Goal: Task Accomplishment & Management: Use online tool/utility

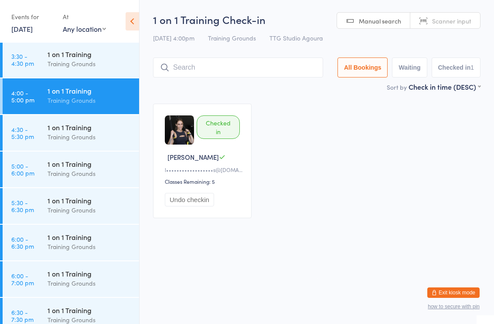
scroll to position [846, 0]
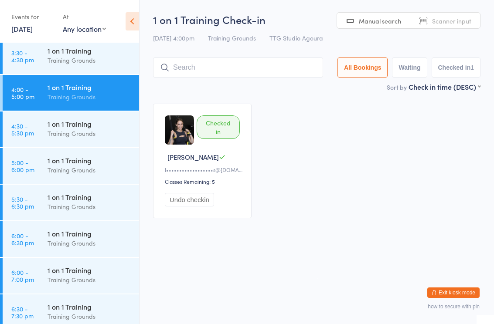
click at [235, 71] on input "search" at bounding box center [238, 68] width 170 height 20
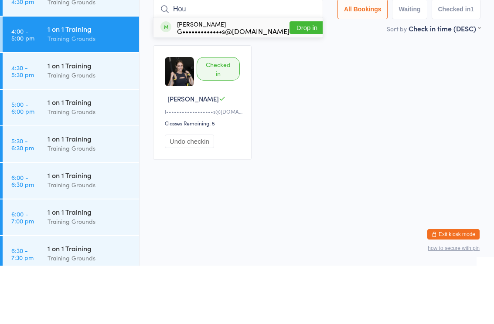
type input "Hou"
click at [227, 86] on div "G•••••••••••••s@[DOMAIN_NAME]" at bounding box center [233, 89] width 112 height 7
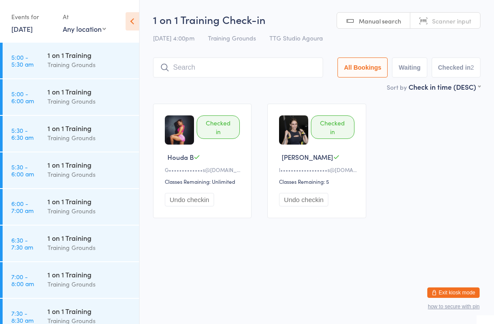
click at [224, 261] on html "You have now entered Kiosk Mode. Members will be able to check themselves in us…" at bounding box center [247, 162] width 494 height 324
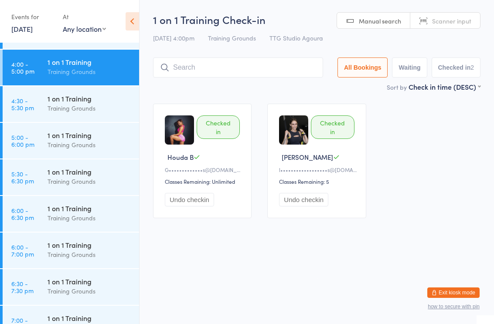
scroll to position [876, 0]
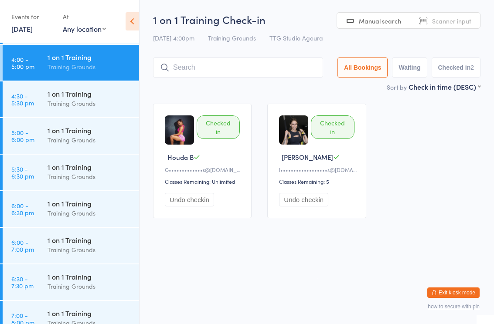
click at [61, 175] on div "Training Grounds" at bounding box center [89, 177] width 84 height 10
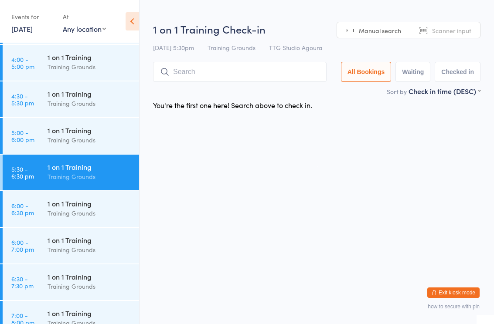
click at [214, 79] on input "search" at bounding box center [239, 72] width 173 height 20
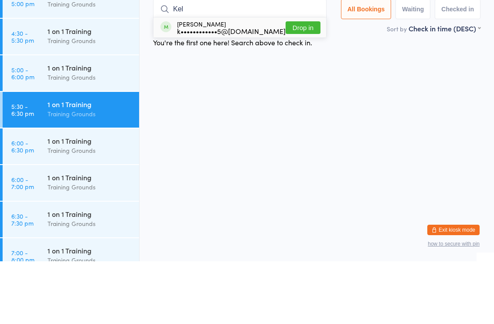
type input "Kel"
click at [300, 84] on button "Drop in" at bounding box center [302, 90] width 35 height 13
